Goal: Check status: Check status

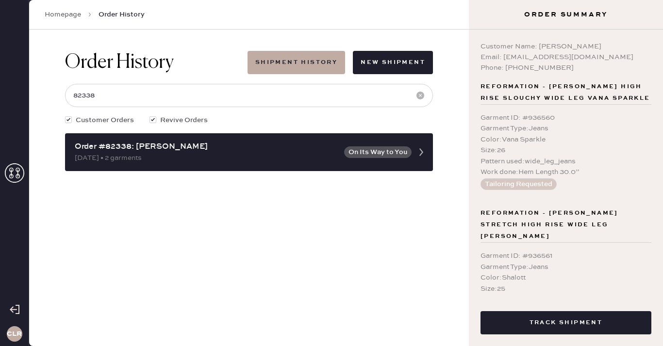
click at [13, 174] on icon at bounding box center [14, 172] width 19 height 19
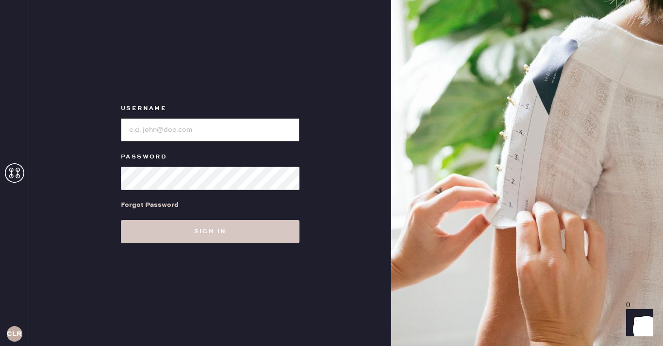
type input "[EMAIL_ADDRESS][DOMAIN_NAME]"
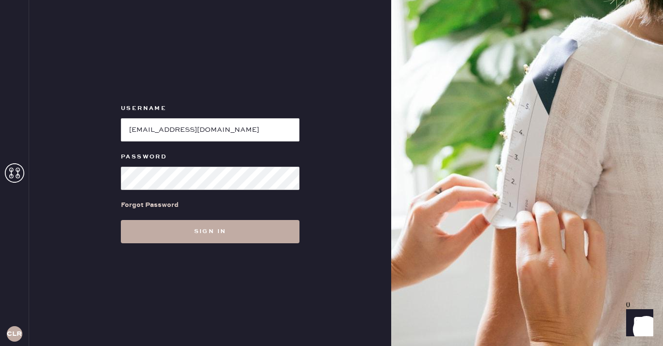
click at [234, 230] on button "Sign in" at bounding box center [210, 231] width 178 height 23
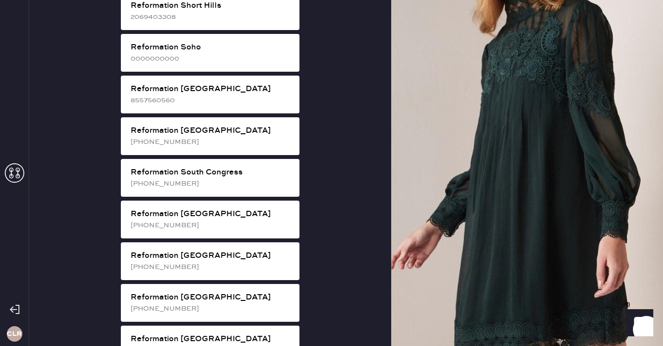
scroll to position [1791, 0]
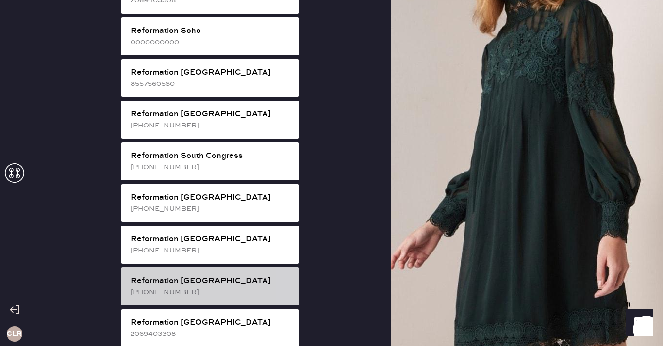
click at [241, 287] on div "[PHONE_NUMBER]" at bounding box center [210, 292] width 161 height 11
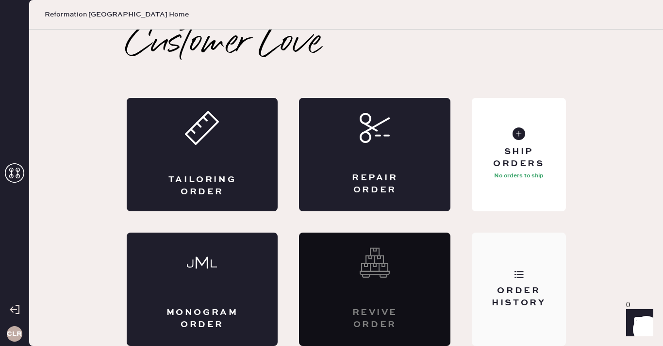
click at [540, 273] on div "Order History" at bounding box center [518, 289] width 94 height 113
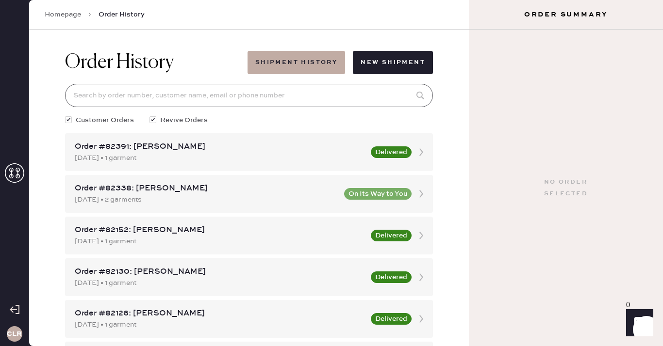
click at [289, 103] on input at bounding box center [249, 95] width 368 height 23
paste input "[EMAIL_ADDRESS][DOMAIN_NAME]"
type input "[EMAIL_ADDRESS][DOMAIN_NAME]"
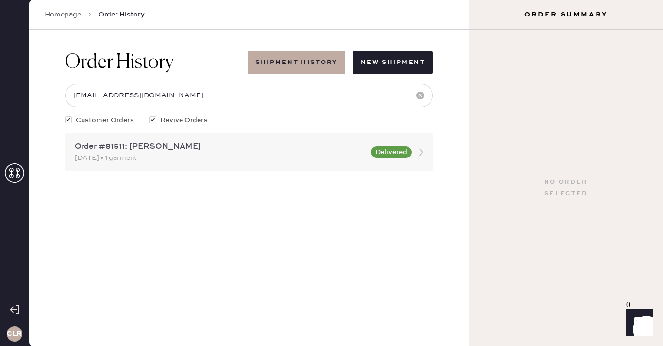
click at [241, 142] on div "Order #81511: [PERSON_NAME]" at bounding box center [220, 147] width 290 height 12
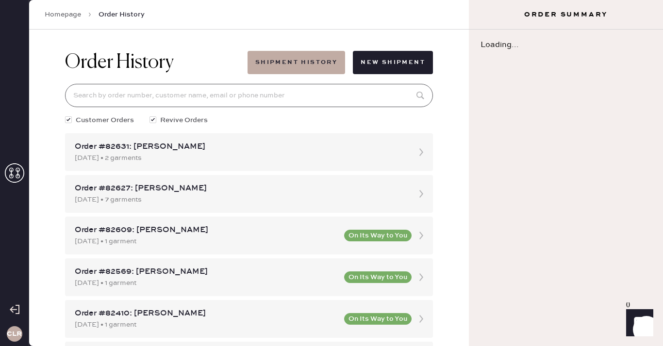
click at [237, 100] on input at bounding box center [249, 95] width 368 height 23
paste input "[EMAIL_ADDRESS][DOMAIN_NAME]"
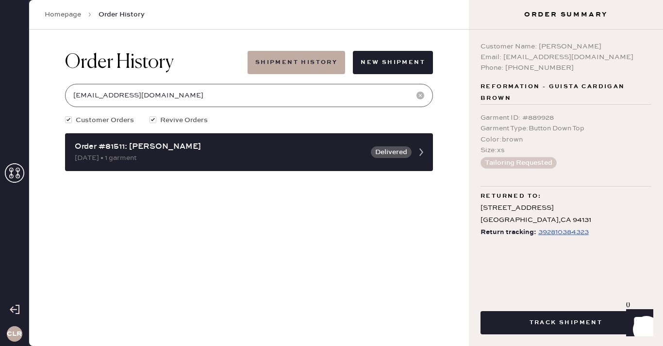
type input "[EMAIL_ADDRESS][DOMAIN_NAME]"
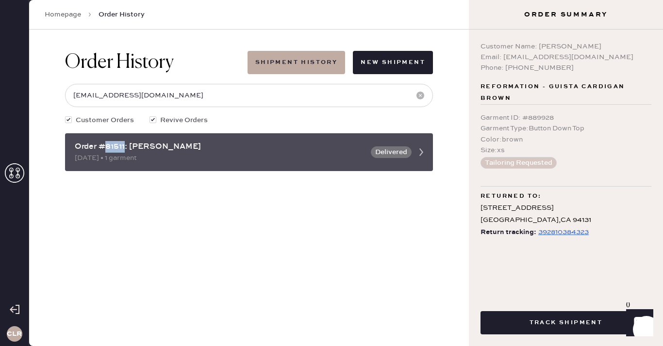
drag, startPoint x: 125, startPoint y: 147, endPoint x: 105, endPoint y: 147, distance: 20.4
click at [105, 147] on div "Order #81511: [PERSON_NAME]" at bounding box center [220, 147] width 290 height 12
copy div "81511"
drag, startPoint x: 129, startPoint y: 145, endPoint x: 203, endPoint y: 145, distance: 74.2
click at [203, 145] on div "Order #81511: [PERSON_NAME]" at bounding box center [220, 147] width 290 height 12
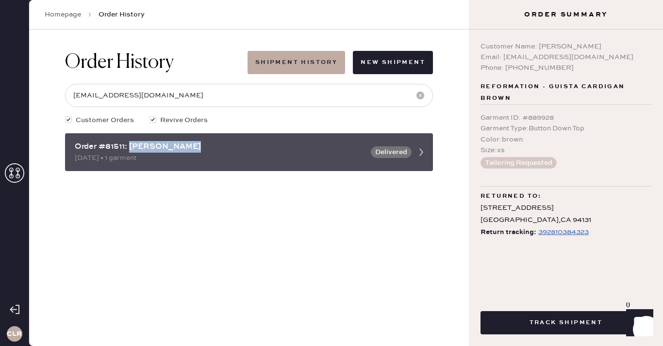
copy div "[PERSON_NAME]"
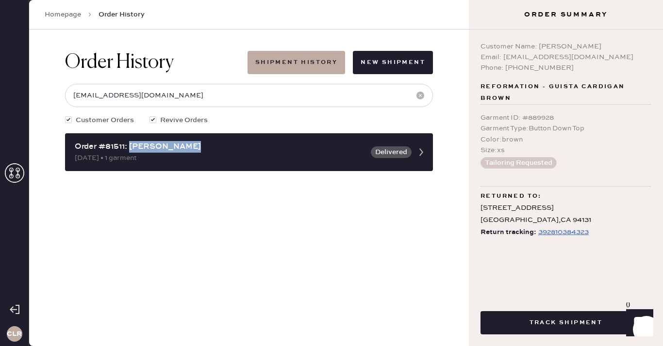
click at [583, 149] on div "Size : xs" at bounding box center [565, 150] width 171 height 11
